Goal: Task Accomplishment & Management: Use online tool/utility

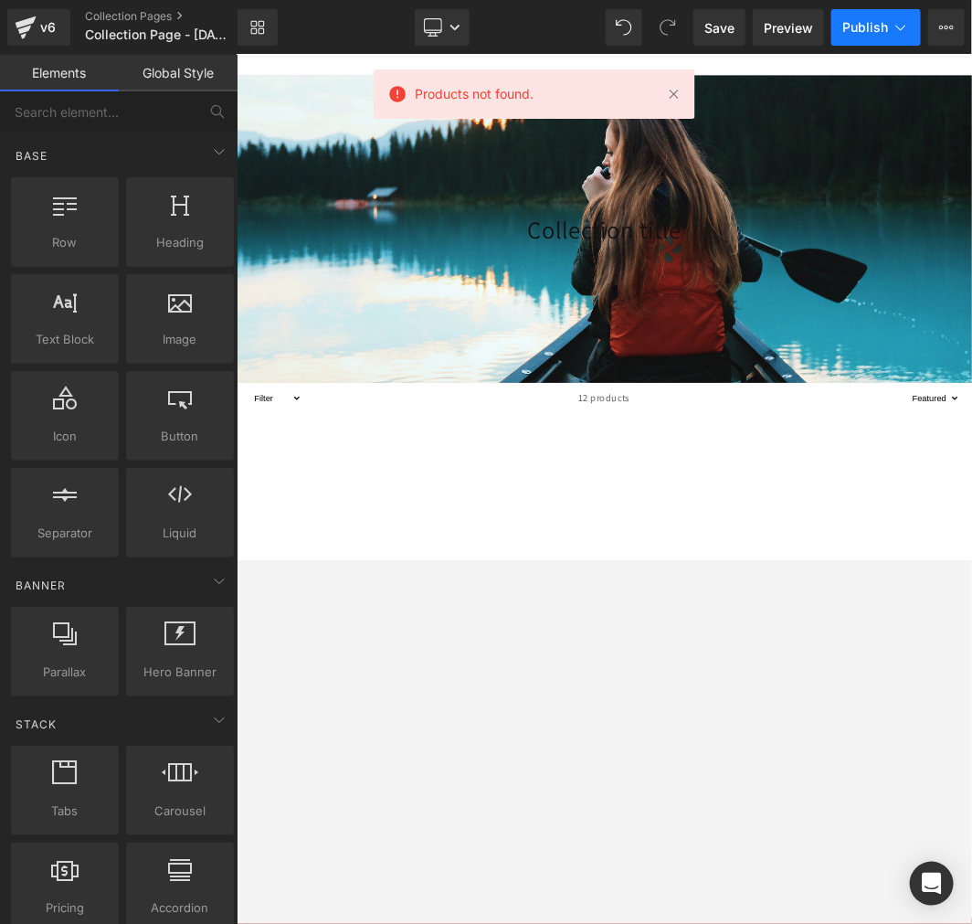
click at [870, 32] on span "Publish" at bounding box center [866, 27] width 46 height 15
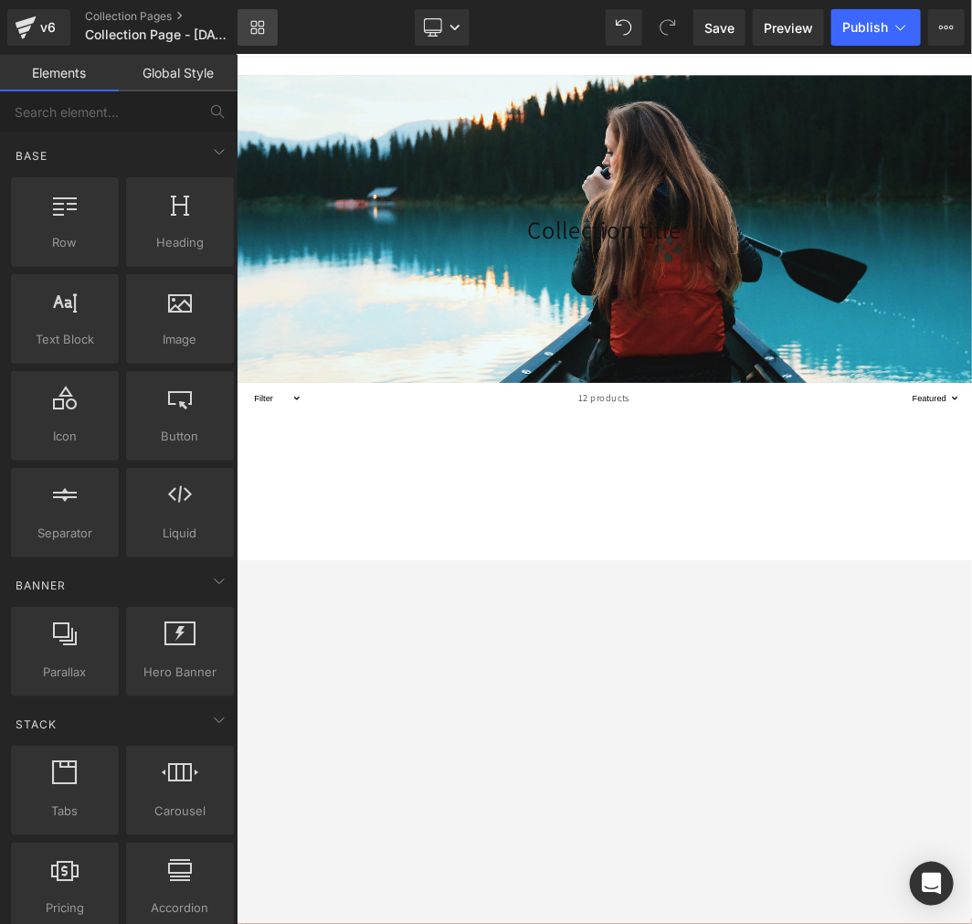
click at [260, 25] on icon at bounding box center [257, 27] width 15 height 15
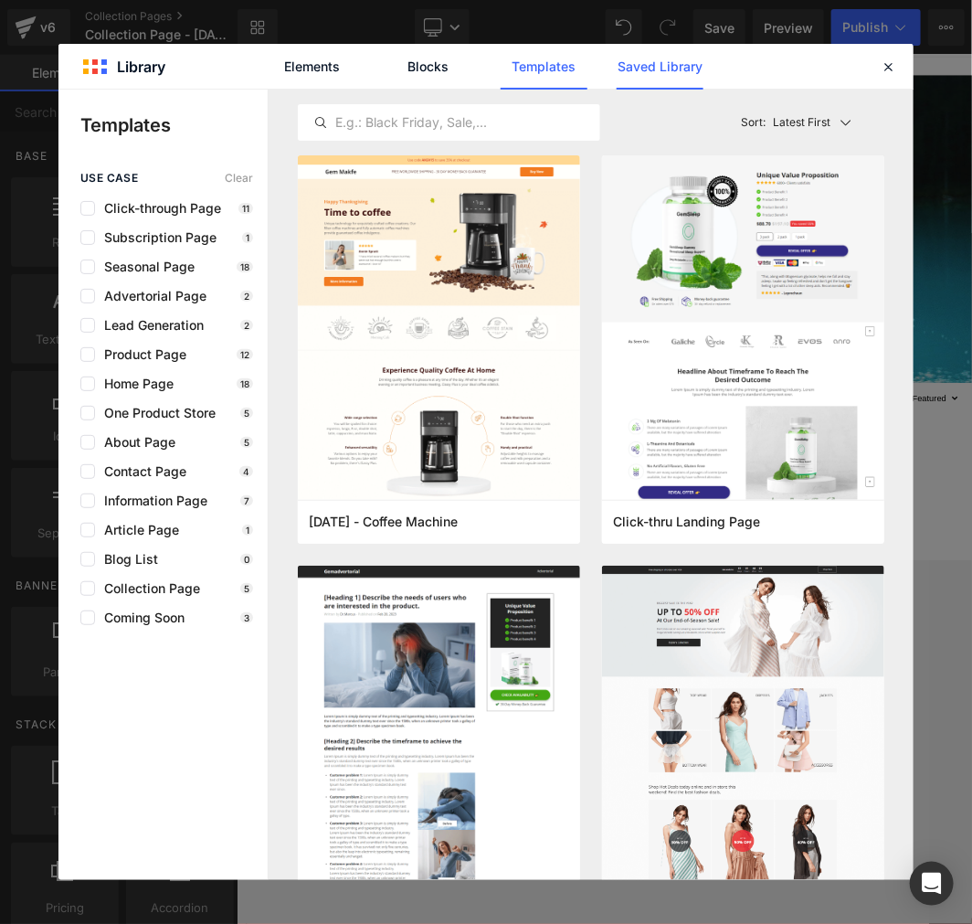
click at [632, 67] on link "Saved Library" at bounding box center [660, 67] width 87 height 46
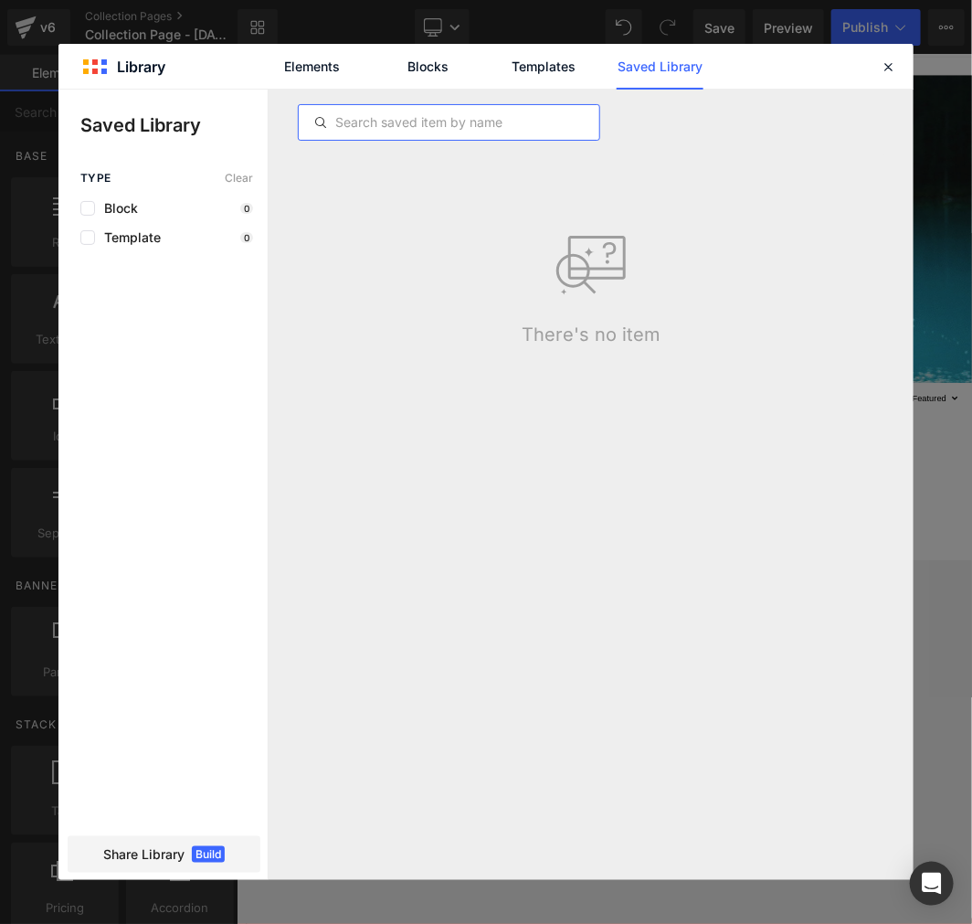
click at [397, 128] on input "text" at bounding box center [449, 122] width 301 height 22
paste input "Minimoto Nation"
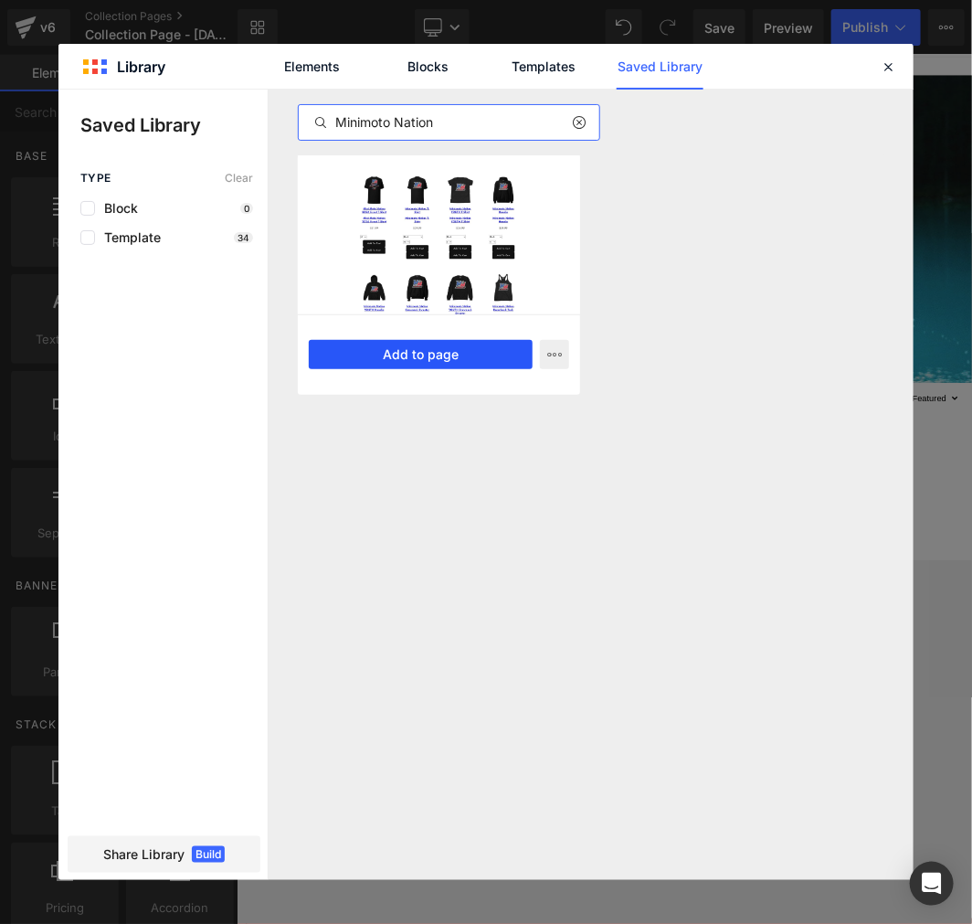
type input "Minimoto Nation"
click at [436, 347] on button "Add to page" at bounding box center [421, 354] width 224 height 29
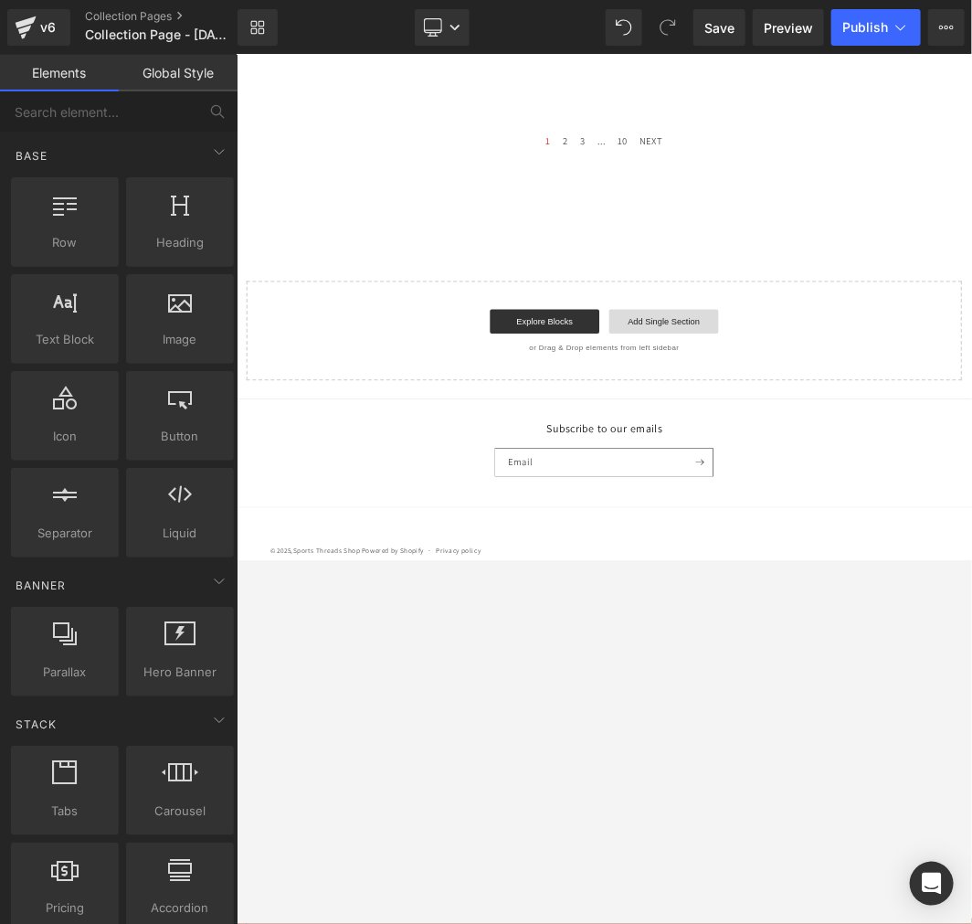
scroll to position [722, 0]
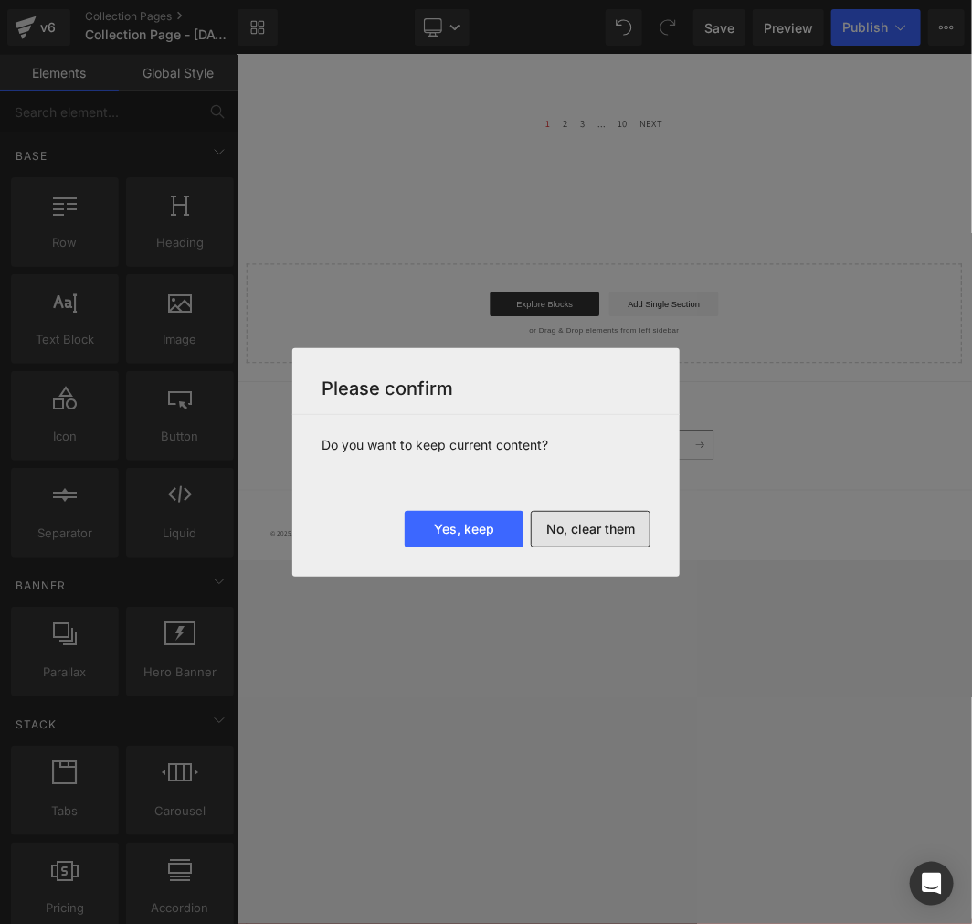
click at [587, 522] on button "No, clear them" at bounding box center [591, 529] width 120 height 37
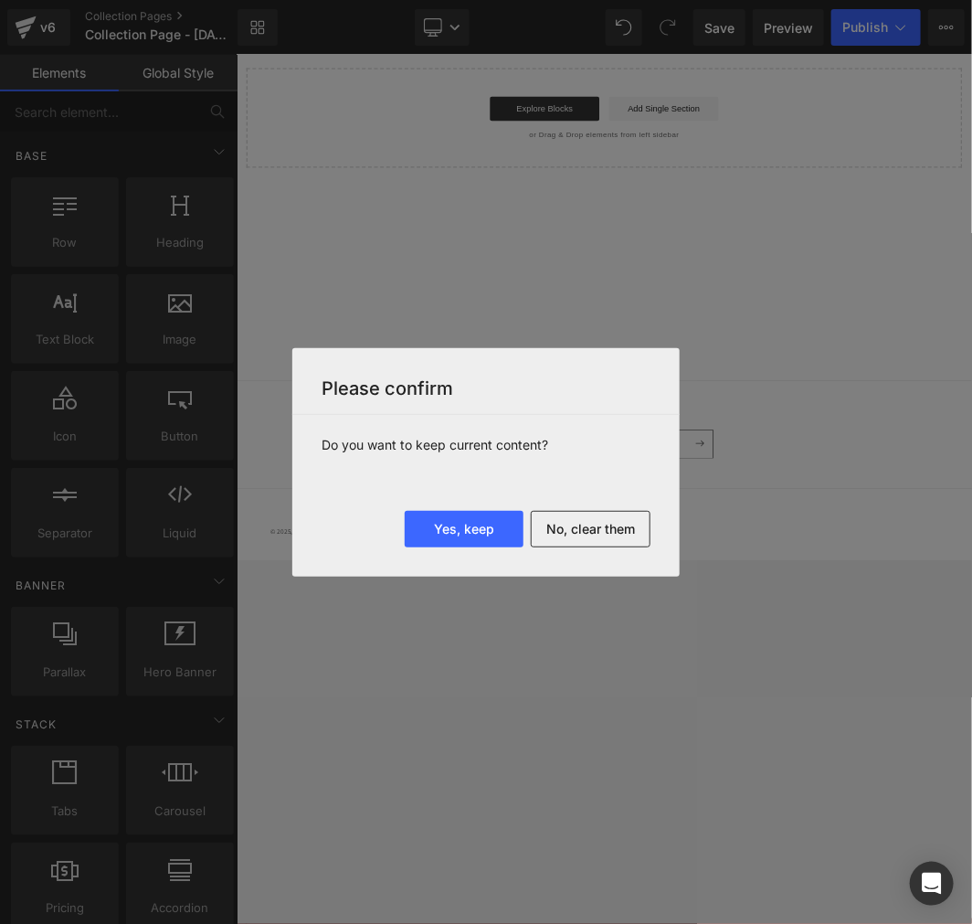
scroll to position [0, 0]
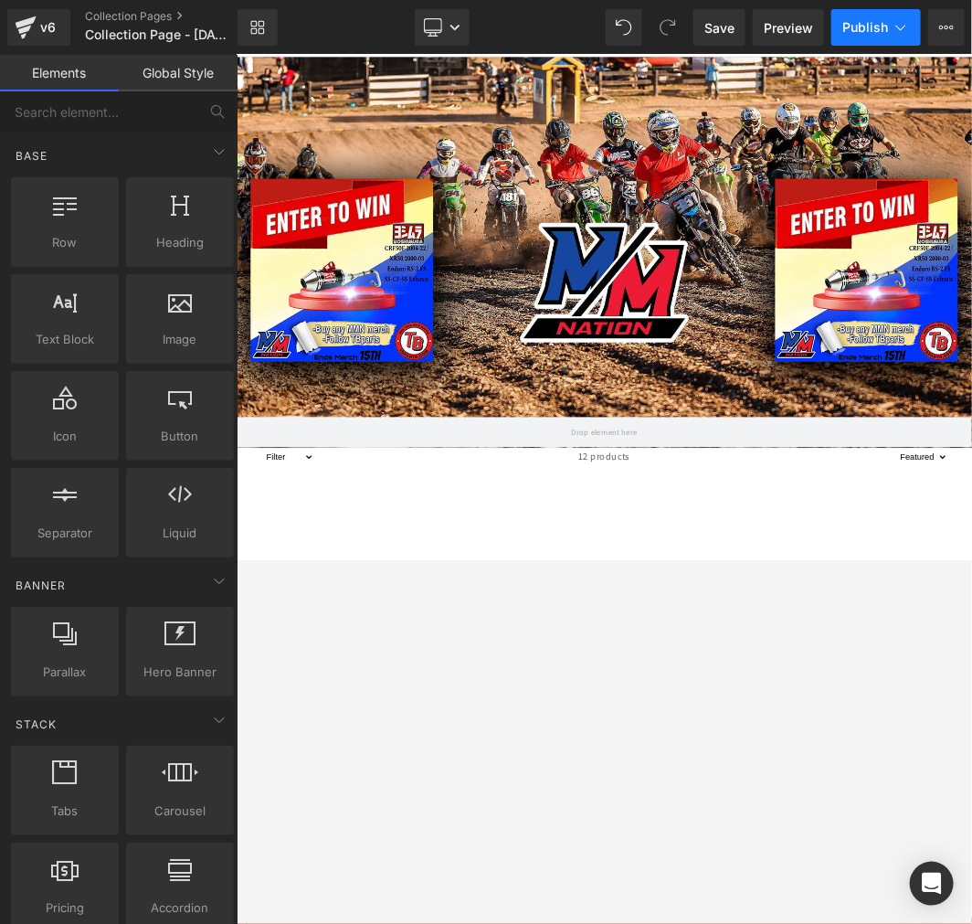
click at [874, 30] on span "Publish" at bounding box center [866, 27] width 46 height 15
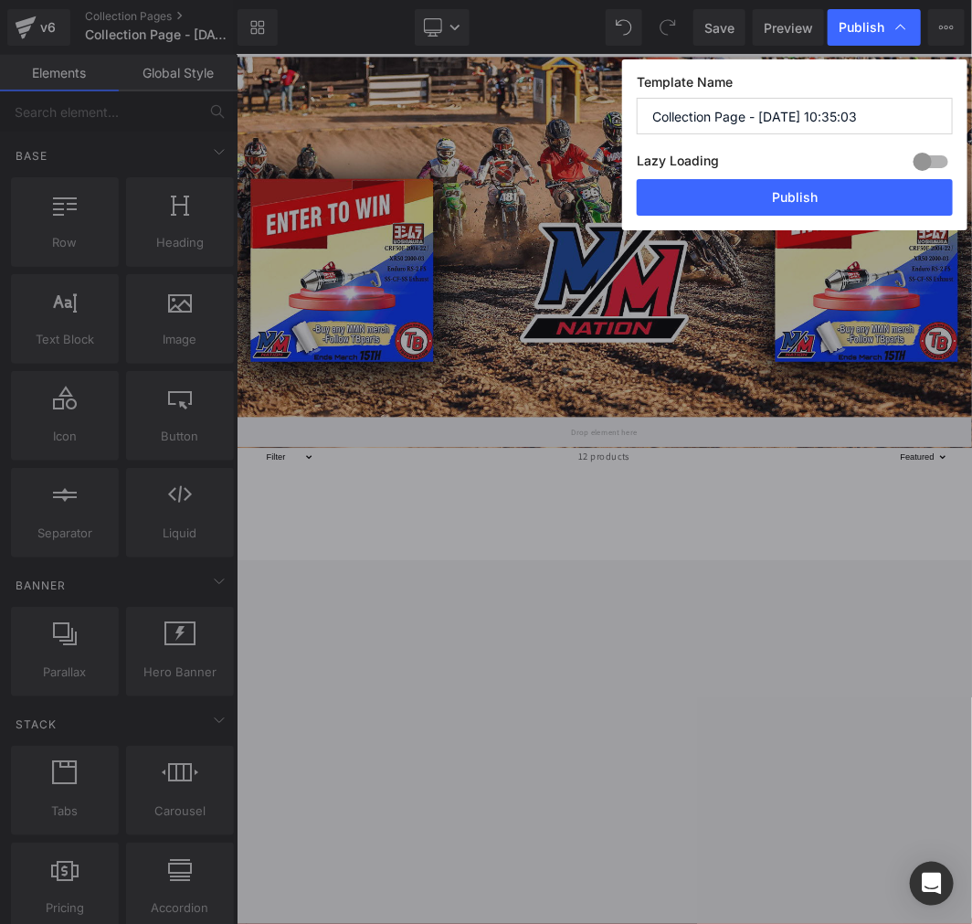
click at [813, 106] on input "Collection Page - [DATE] 10:35:03" at bounding box center [795, 116] width 316 height 37
paste input "Minimoto Nation"
type input "Minimoto Nation"
click at [768, 197] on button "Publish" at bounding box center [795, 197] width 316 height 37
